Goal: Navigation & Orientation: Find specific page/section

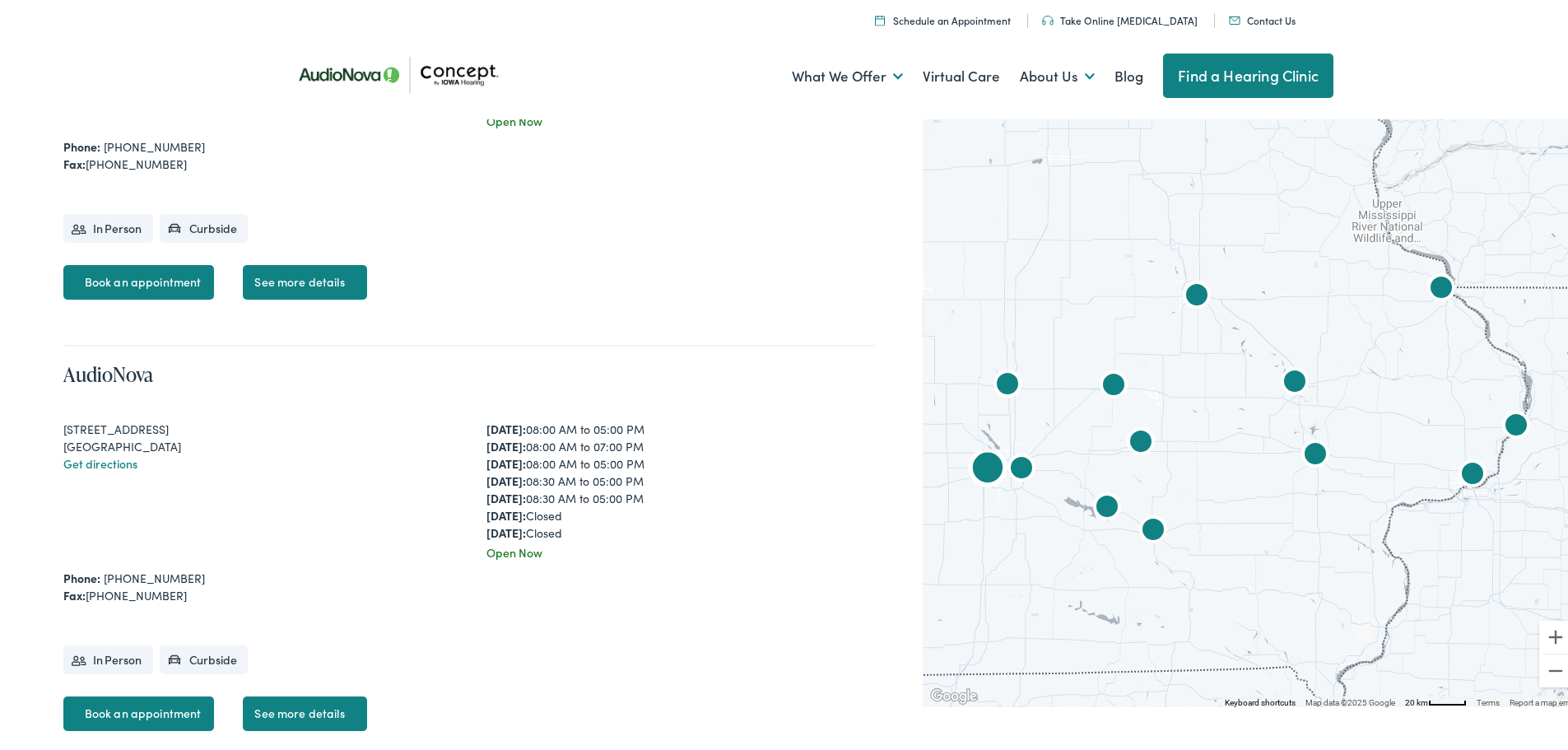
scroll to position [5842, 0]
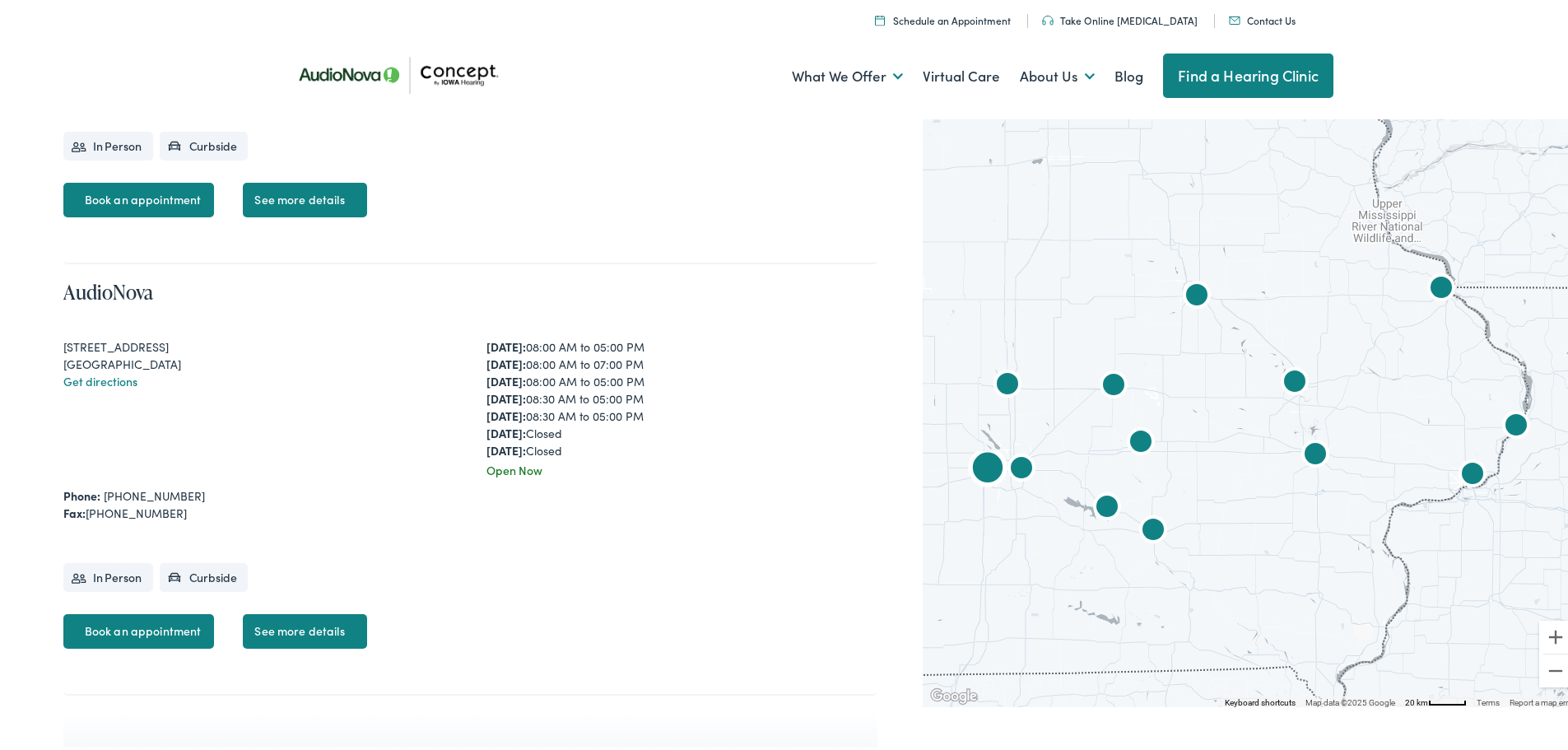
click at [317, 627] on link "See more details" at bounding box center [304, 628] width 123 height 34
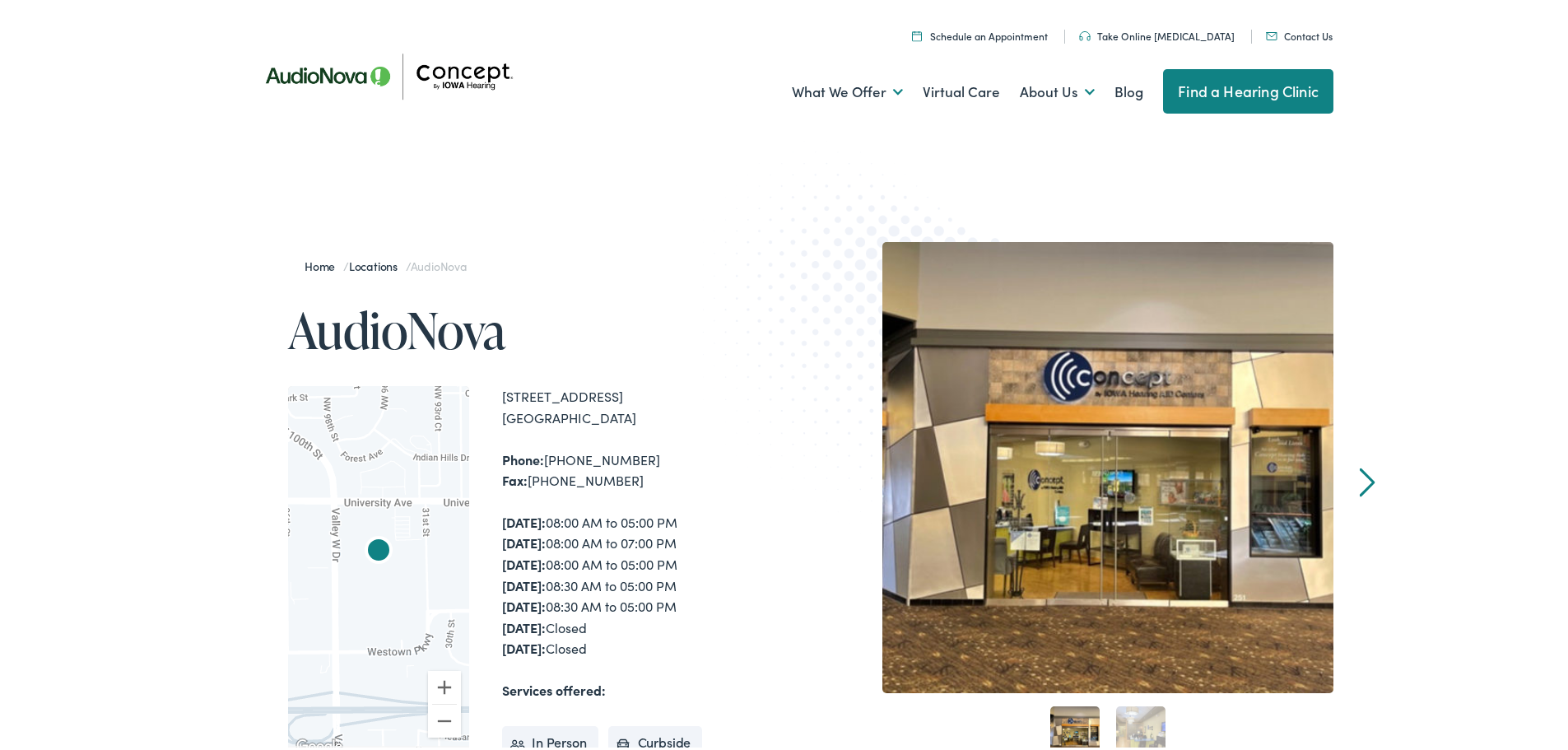
drag, startPoint x: 272, startPoint y: 296, endPoint x: 737, endPoint y: 668, distance: 595.5
click at [737, 668] on div "Home / Locations / AudioNova AudioNova ← Move left → Move right ↑ Move up ↓ Mov…" at bounding box center [519, 575] width 544 height 673
copy div "AudioNova ← Move left → Move right ↑ Move up ↓ Move down + Zoom in - Zoom out H…"
click at [797, 315] on img at bounding box center [882, 335] width 361 height 394
